Goal: Navigation & Orientation: Understand site structure

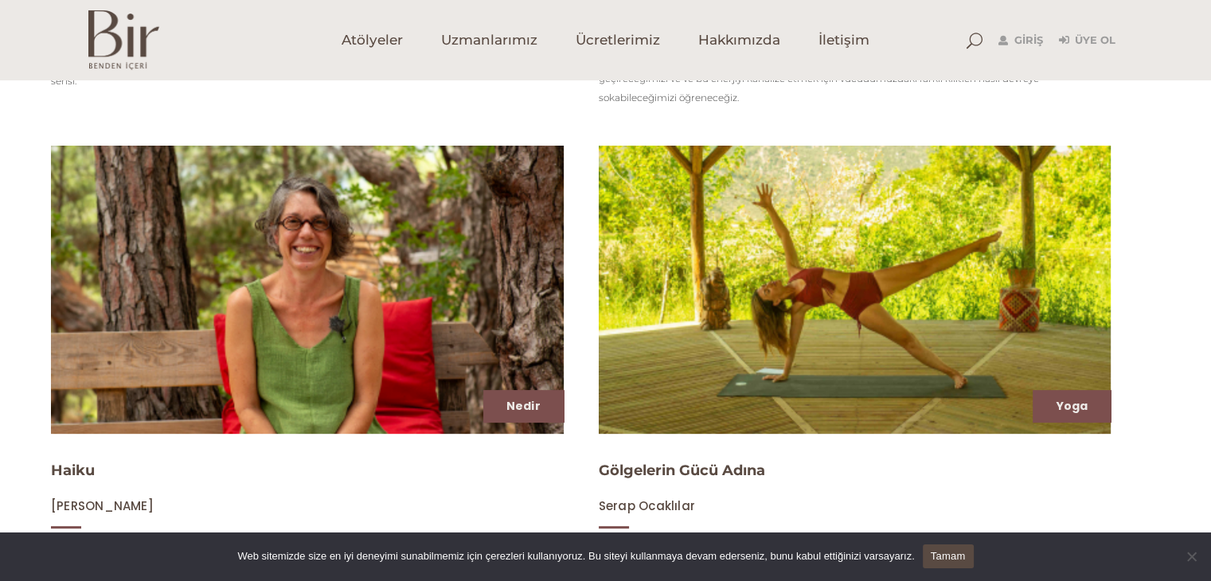
scroll to position [474, 0]
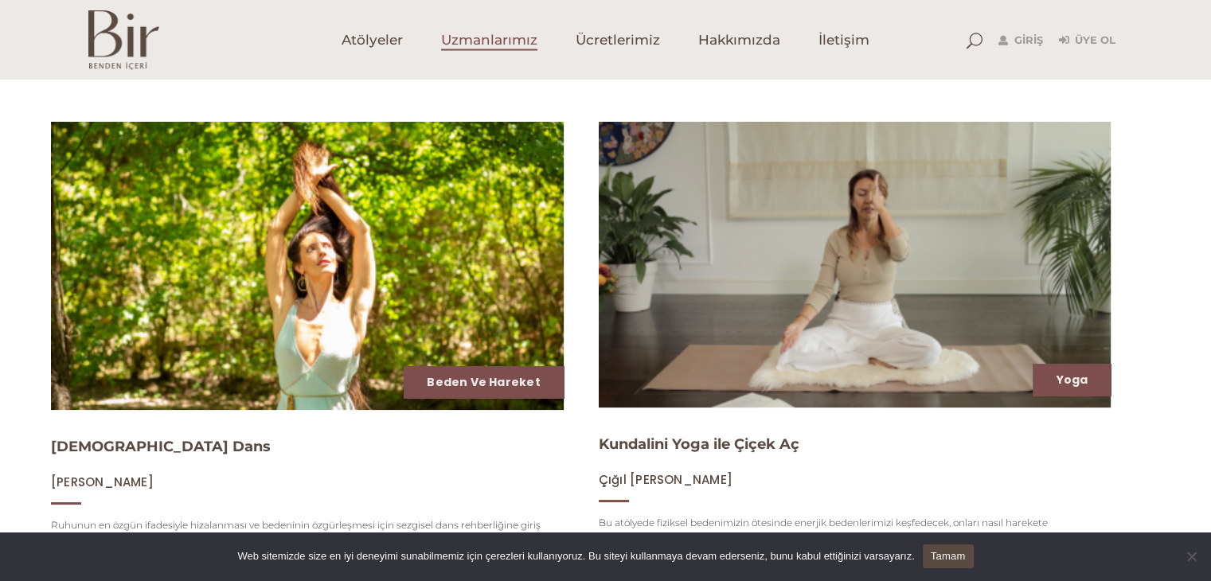
click at [502, 40] on span "Uzmanlarımız" at bounding box center [489, 40] width 96 height 18
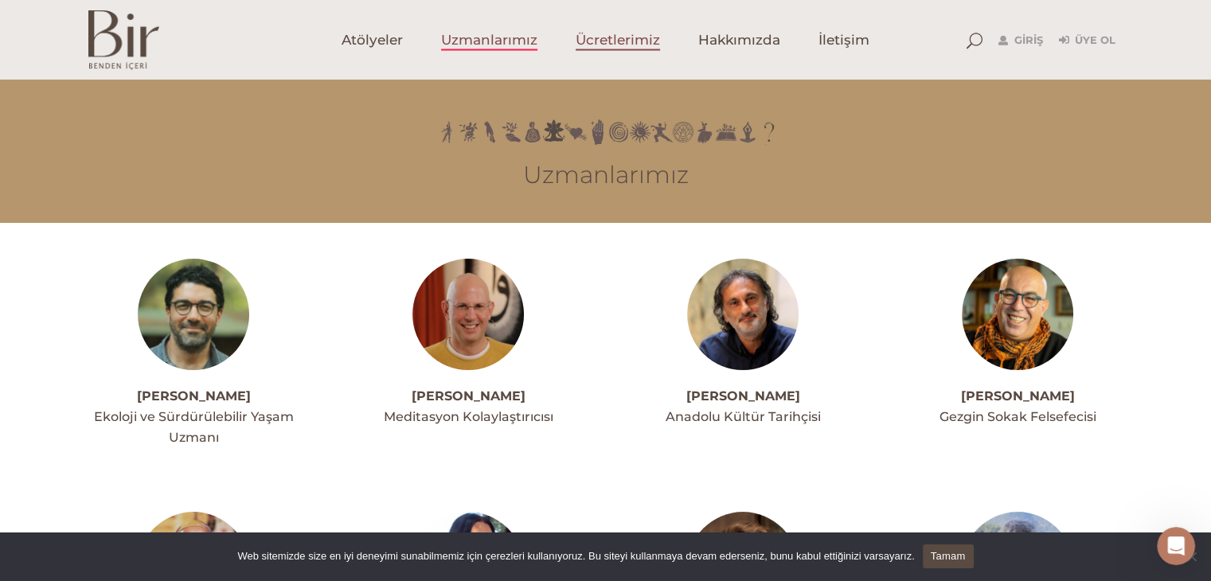
click at [642, 53] on link "Ücretlerimiz" at bounding box center [617, 40] width 123 height 80
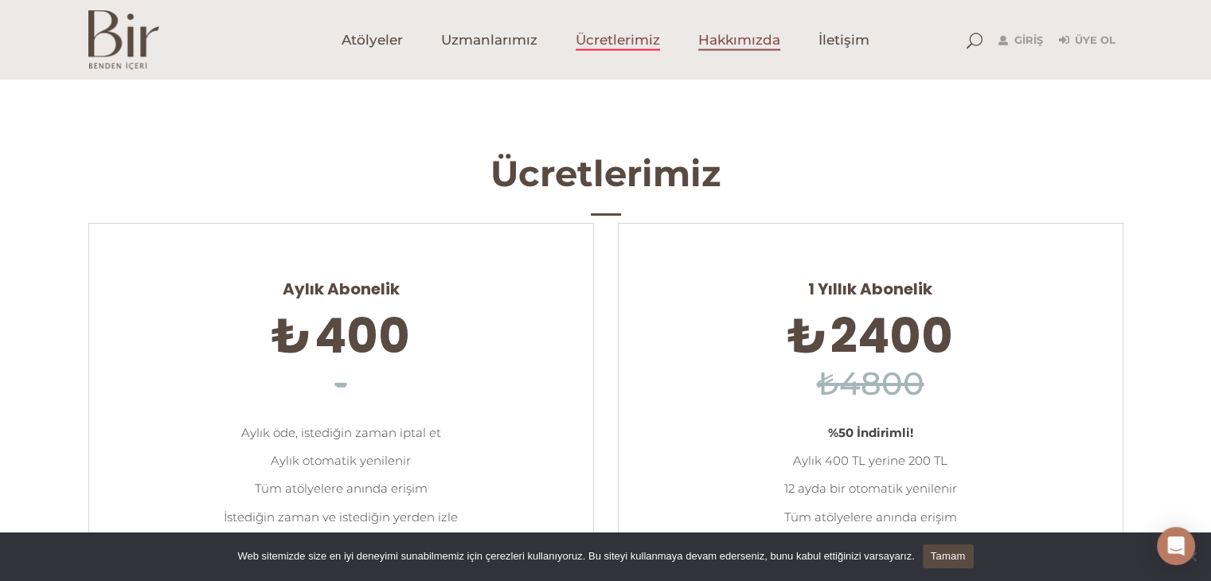
click at [733, 45] on span "Hakkımızda" at bounding box center [739, 40] width 82 height 18
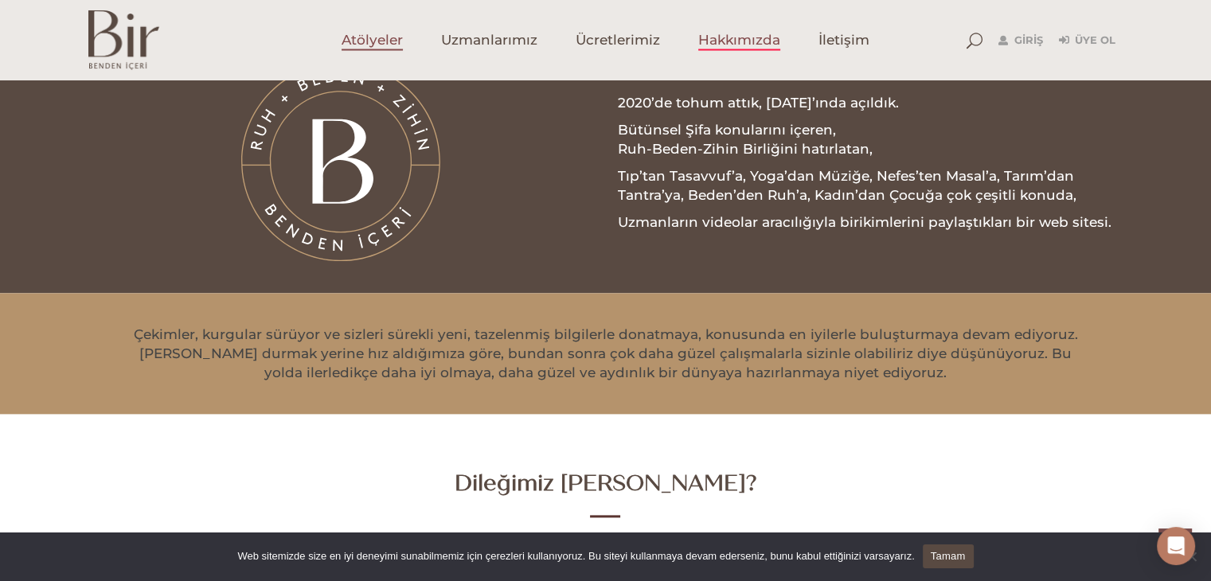
scroll to position [1821, 0]
